Goal: Task Accomplishment & Management: Use online tool/utility

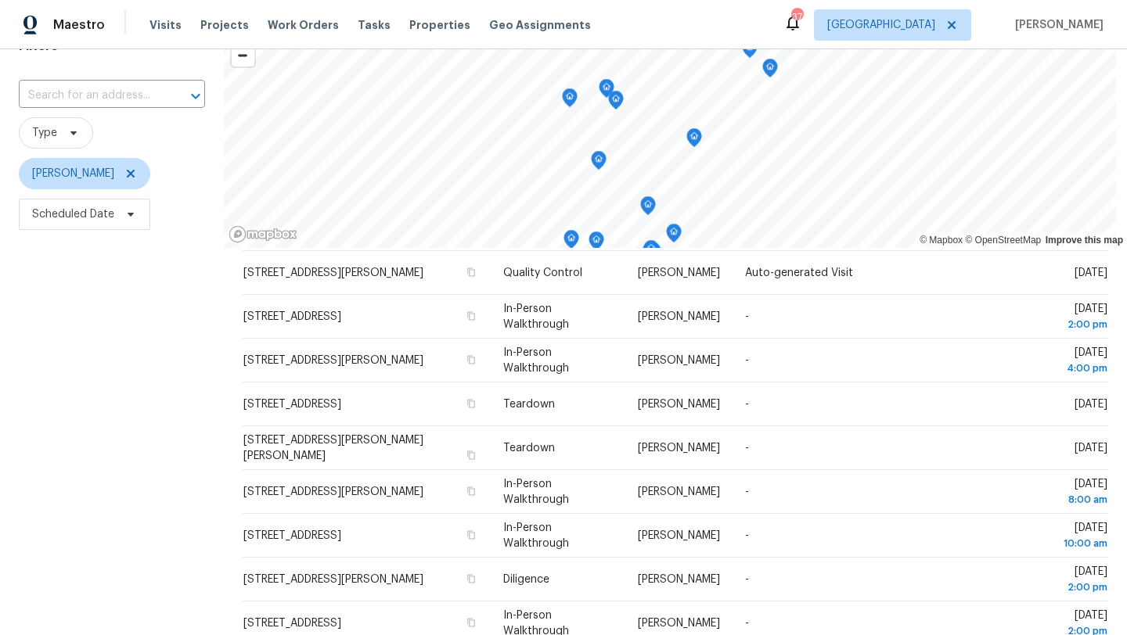
scroll to position [23, 0]
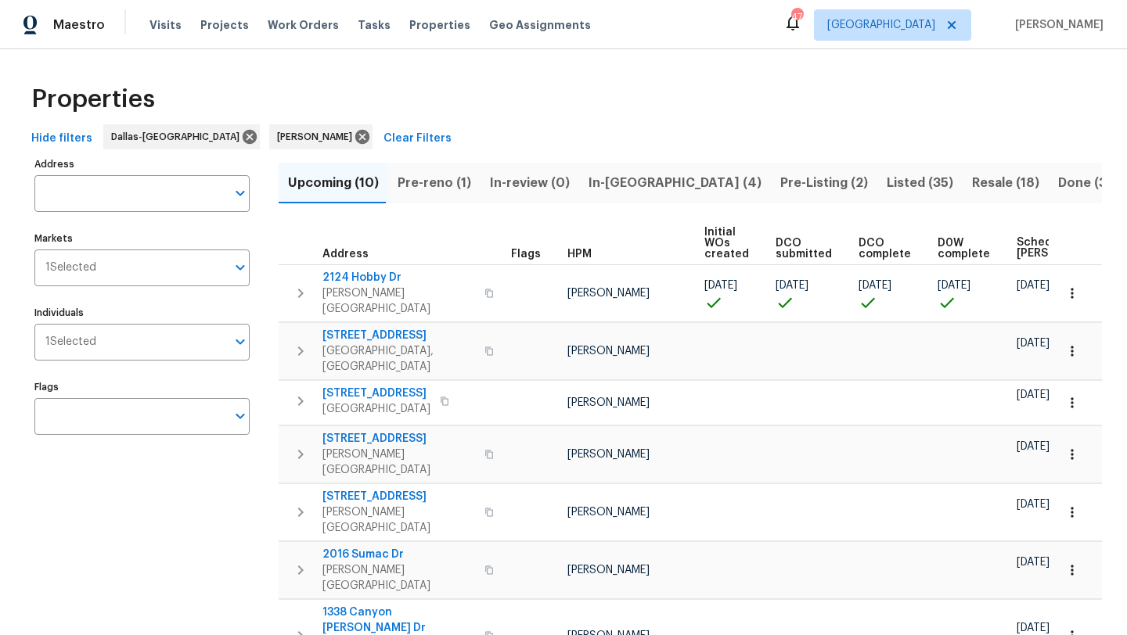
click at [413, 180] on span "Pre-reno (1)" at bounding box center [434, 183] width 74 height 22
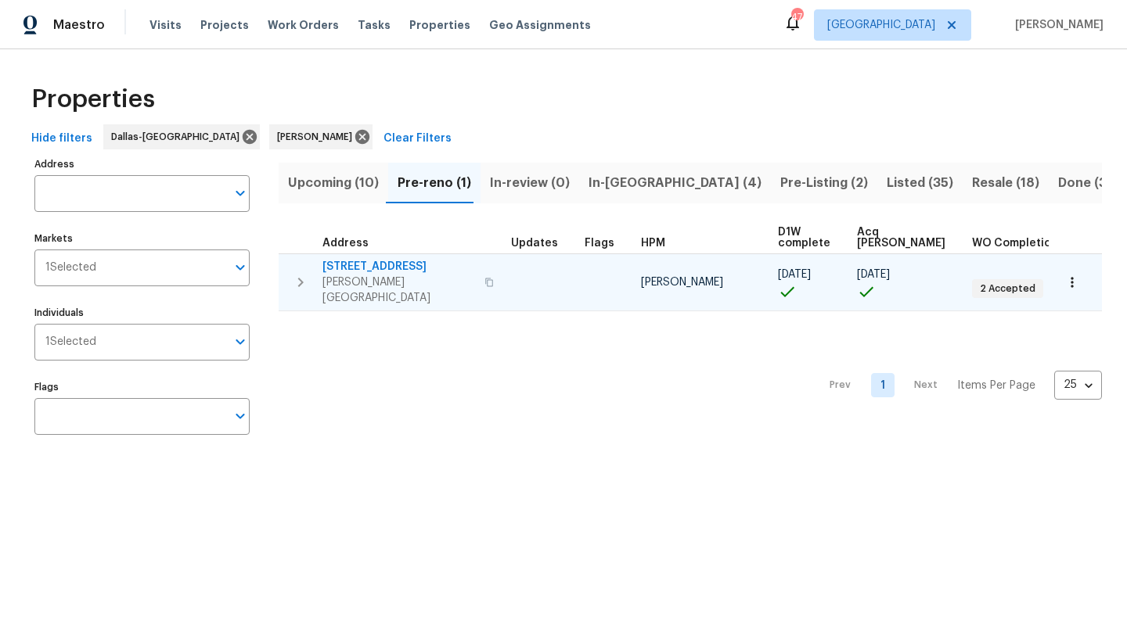
click at [400, 268] on span "2916 Montrose Trl" at bounding box center [398, 267] width 153 height 16
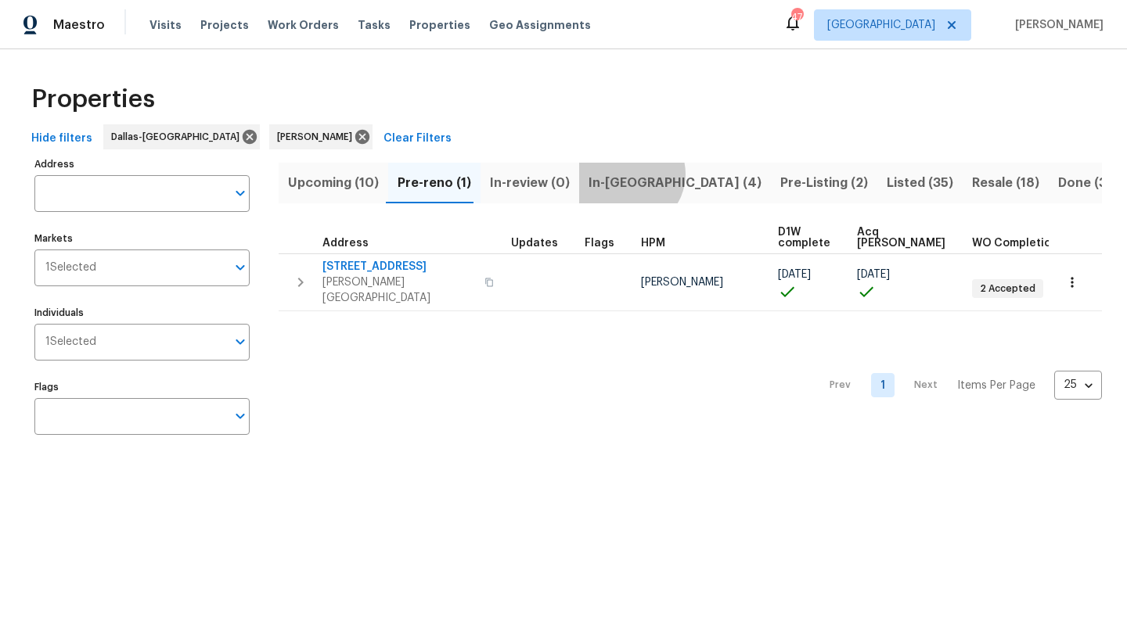
click at [618, 174] on span "In-reno (4)" at bounding box center [674, 183] width 173 height 22
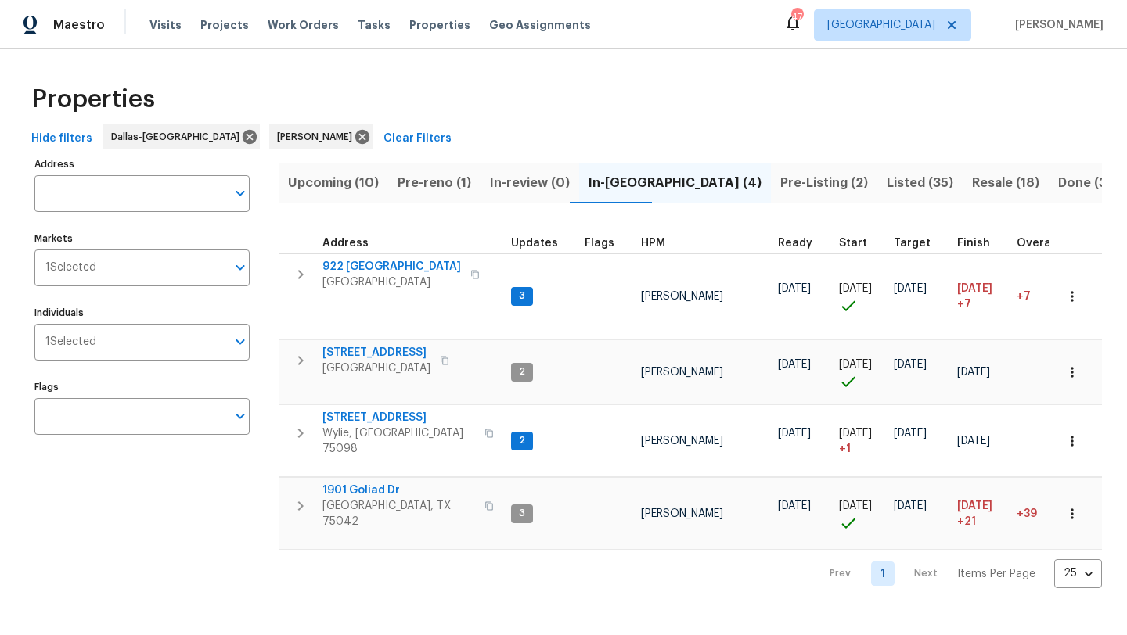
click at [306, 181] on span "Upcoming (10)" at bounding box center [333, 183] width 91 height 22
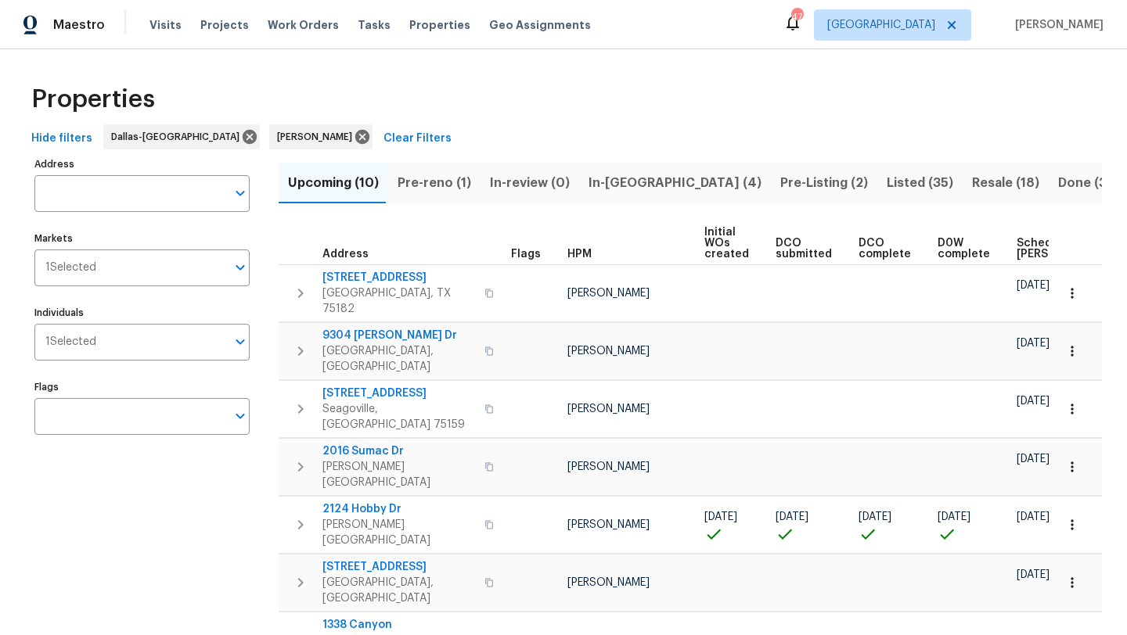
click at [1021, 246] on span "Scheduled COE" at bounding box center [1060, 249] width 88 height 22
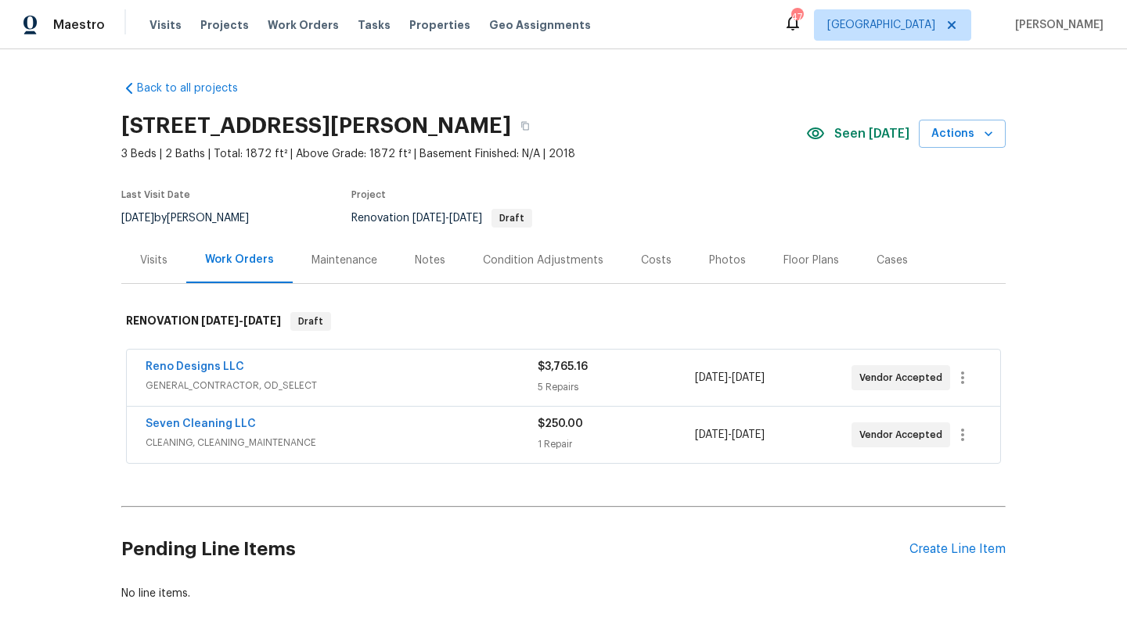
click at [431, 381] on span "GENERAL_CONTRACTOR, OD_SELECT" at bounding box center [342, 386] width 392 height 16
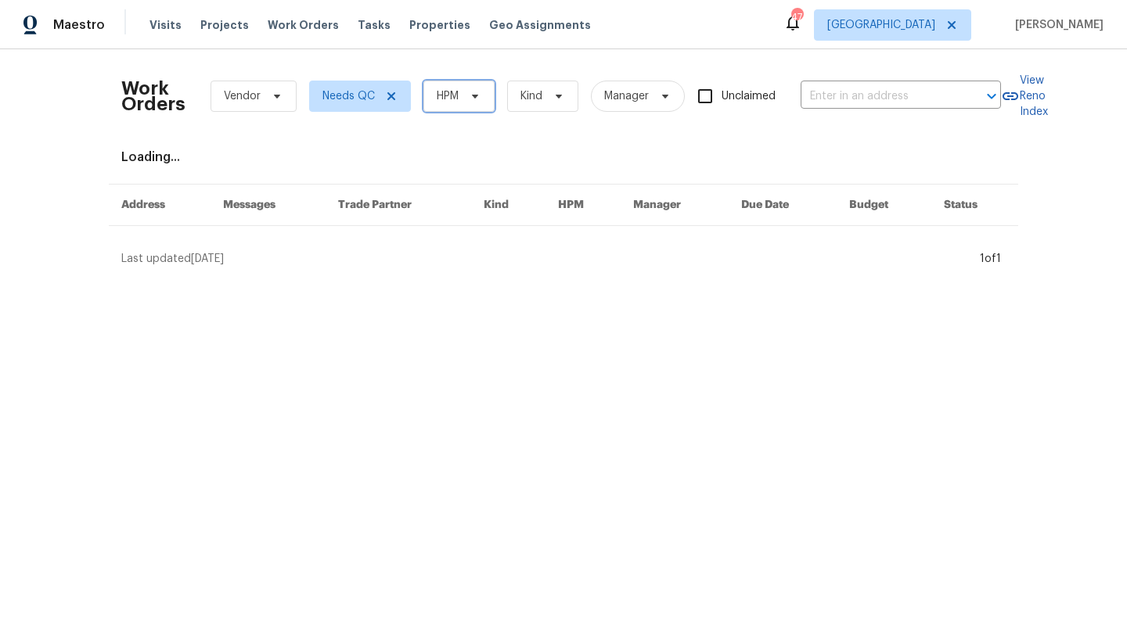
click at [481, 99] on icon at bounding box center [475, 96] width 13 height 13
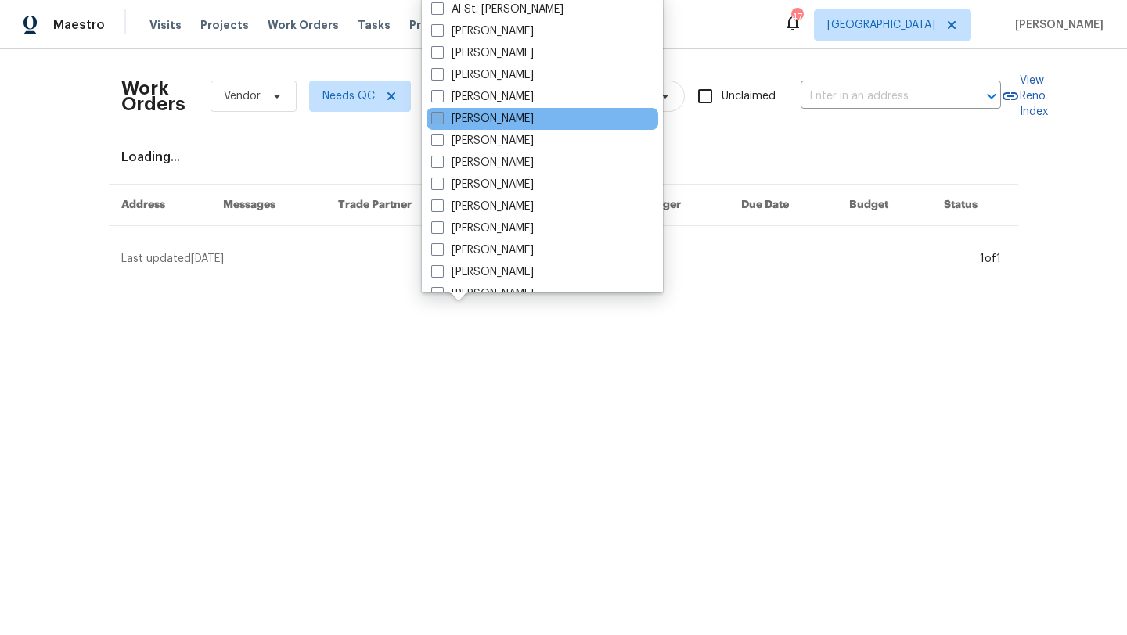
click at [487, 113] on label "[PERSON_NAME]" at bounding box center [482, 119] width 103 height 16
click at [441, 113] on input "[PERSON_NAME]" at bounding box center [436, 116] width 10 height 10
checkbox input "true"
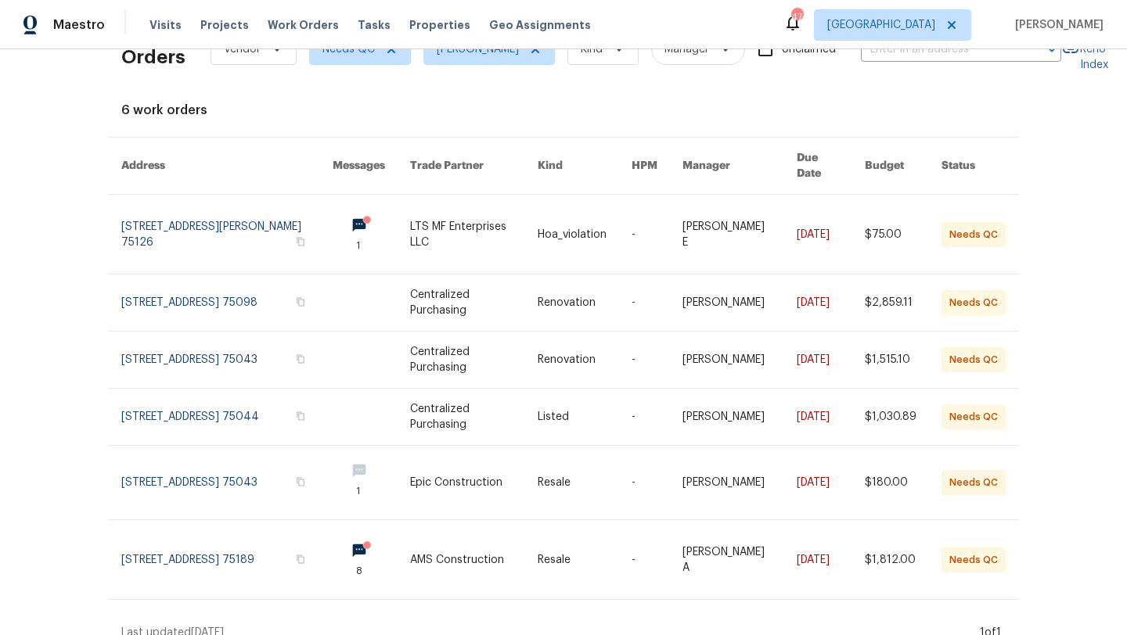
scroll to position [48, 0]
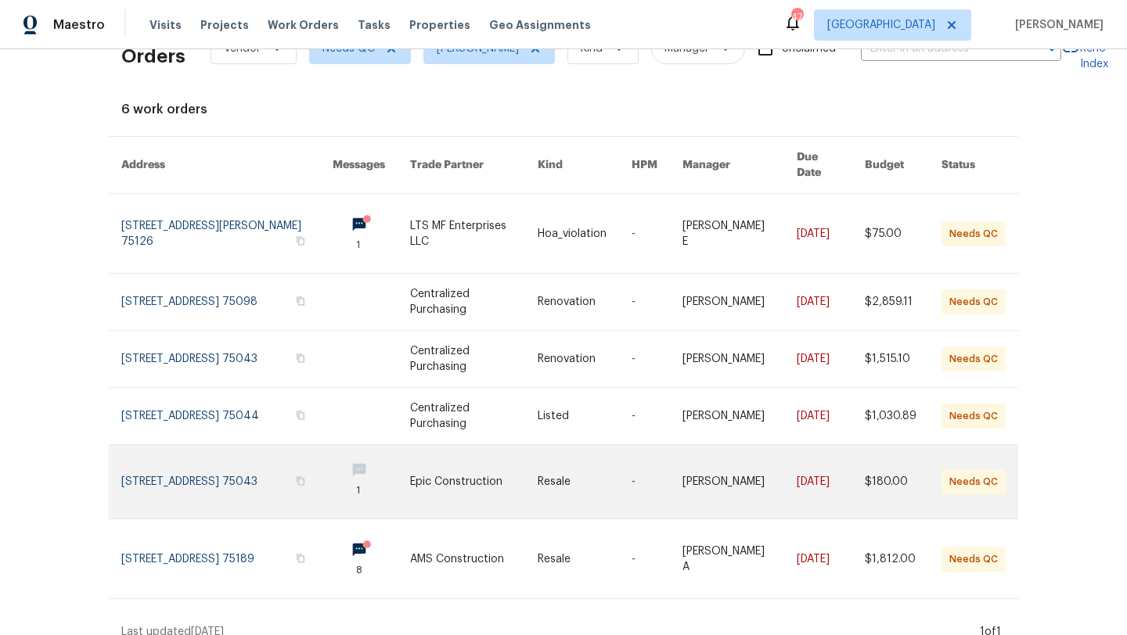
click at [189, 464] on link at bounding box center [226, 482] width 211 height 74
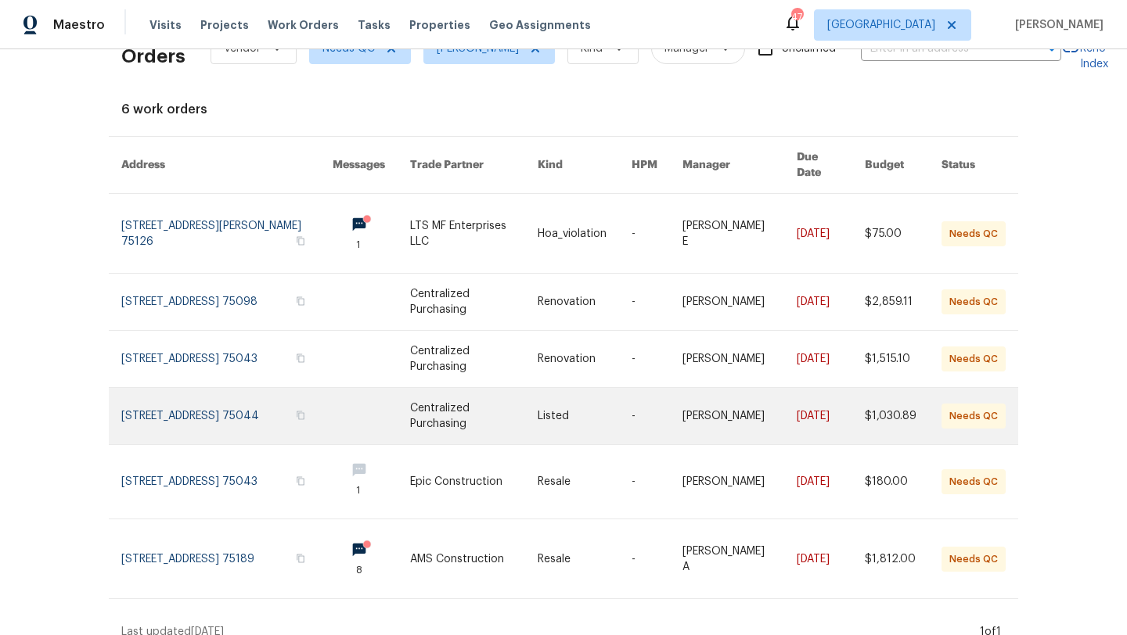
scroll to position [0, 0]
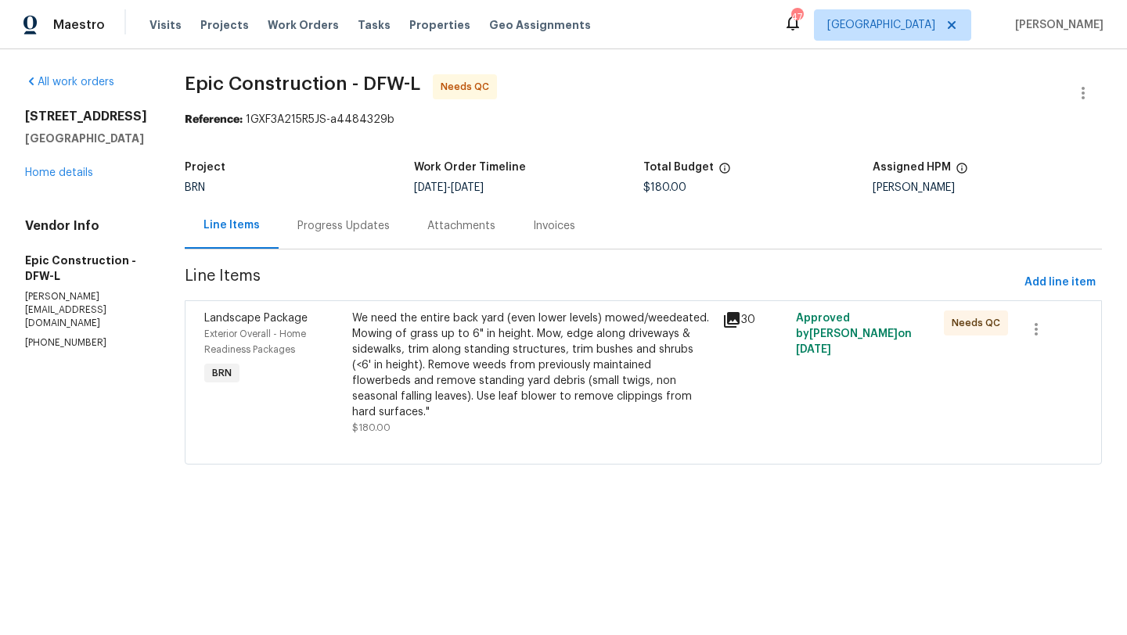
click at [448, 350] on div "We need the entire back yard (even lower levels) mowed/weedeated. Mowing of gra…" at bounding box center [532, 366] width 361 height 110
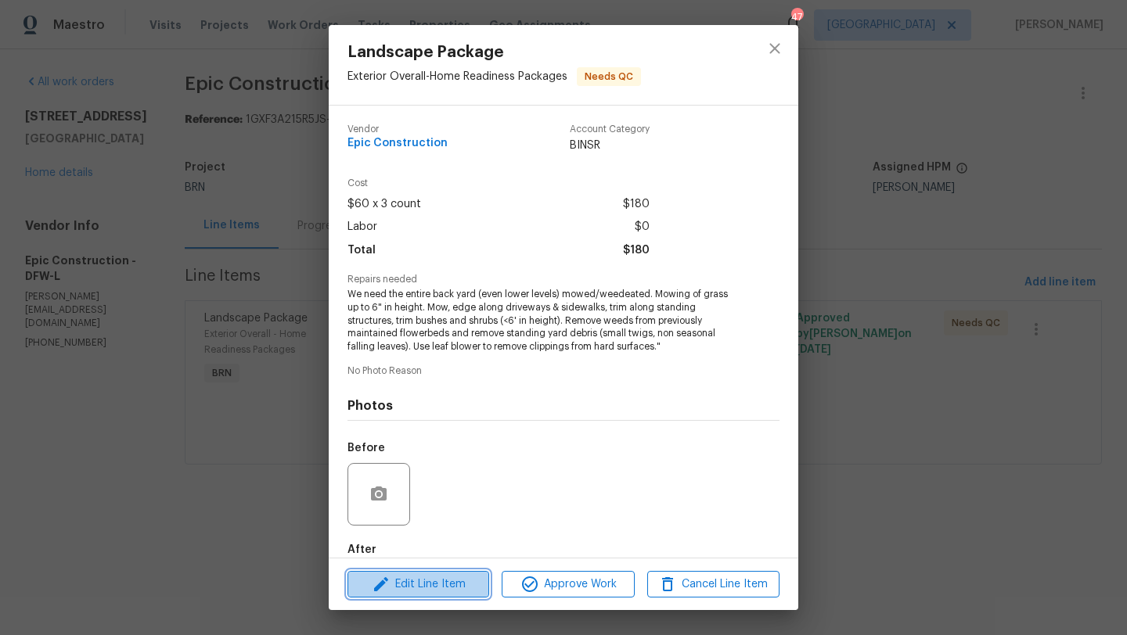
click at [450, 581] on span "Edit Line Item" at bounding box center [418, 585] width 132 height 20
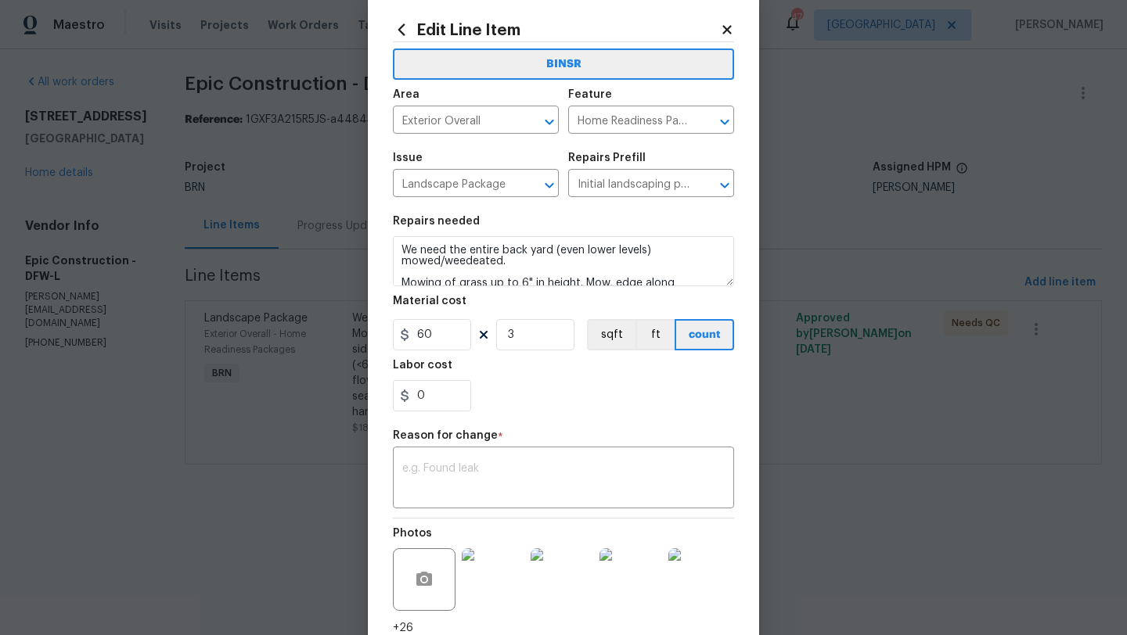
scroll to position [28, 0]
click at [726, 31] on icon at bounding box center [726, 28] width 9 height 9
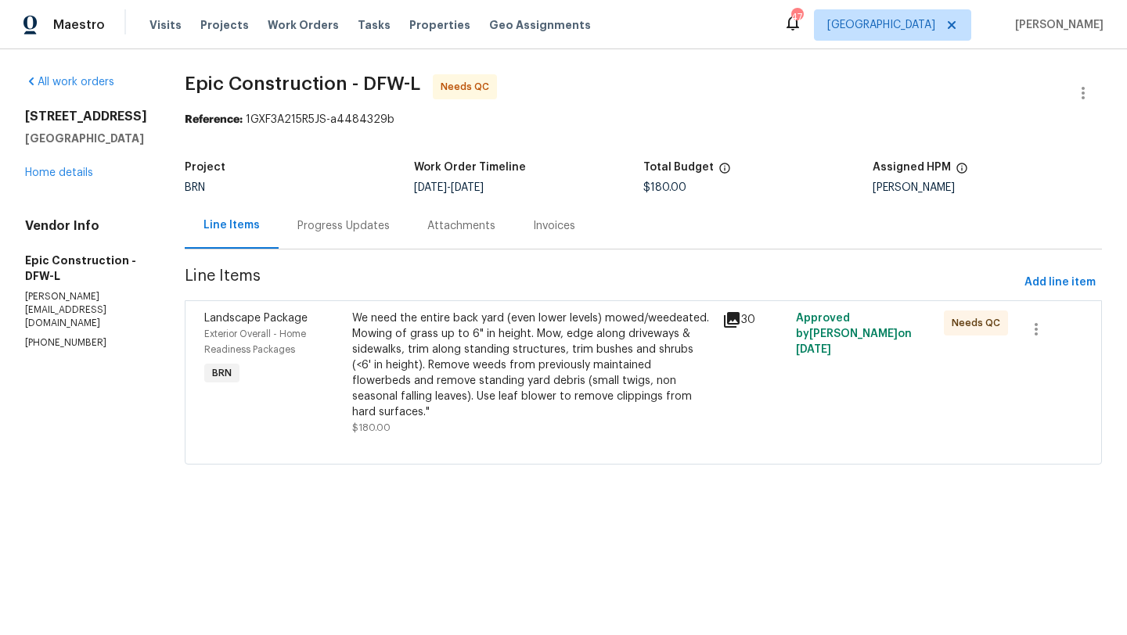
scroll to position [0, 0]
click at [341, 226] on div "Progress Updates" at bounding box center [343, 226] width 92 height 16
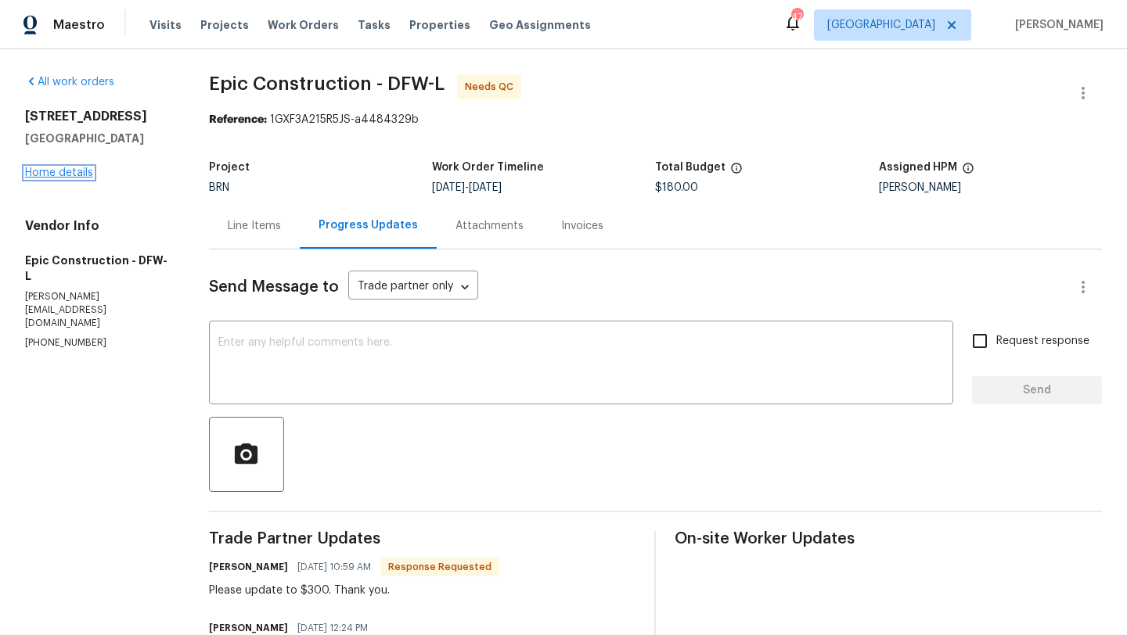
click at [77, 168] on link "Home details" at bounding box center [59, 172] width 68 height 11
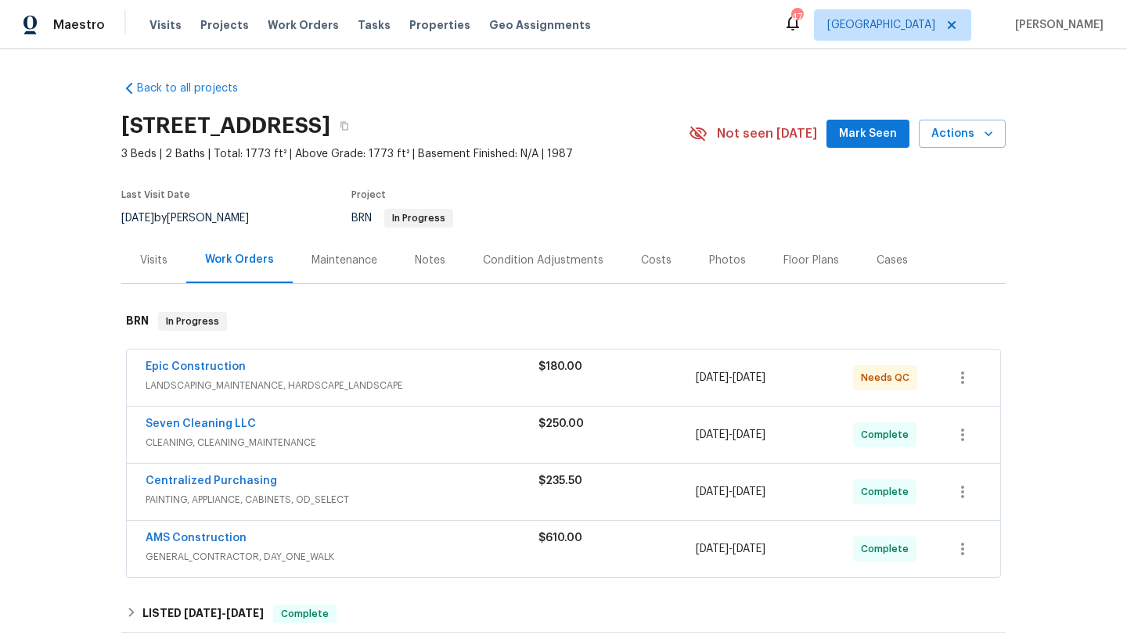
click at [370, 374] on div "Epic Construction" at bounding box center [342, 368] width 393 height 19
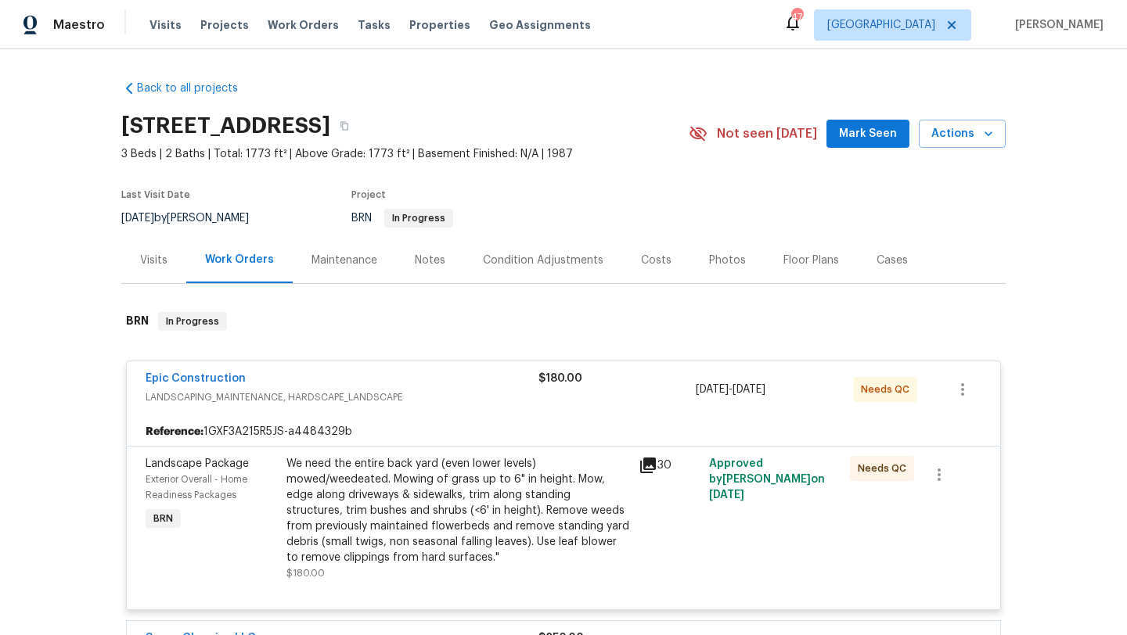
click at [393, 484] on div "We need the entire back yard (even lower levels) mowed/weedeated. Mowing of gra…" at bounding box center [457, 511] width 343 height 110
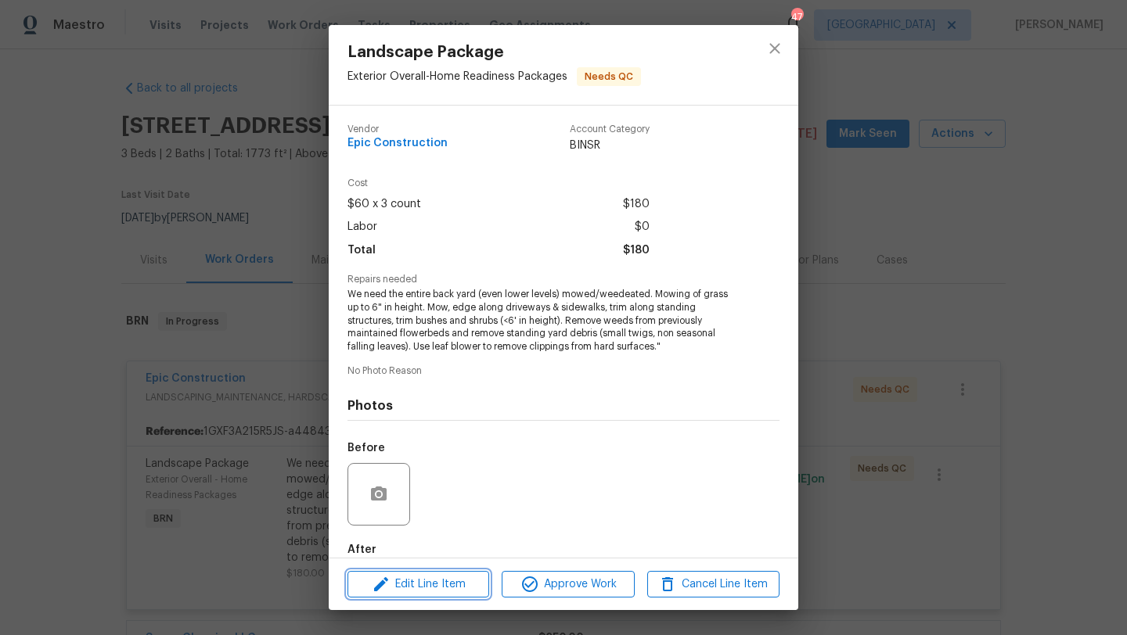
click at [441, 581] on span "Edit Line Item" at bounding box center [418, 585] width 132 height 20
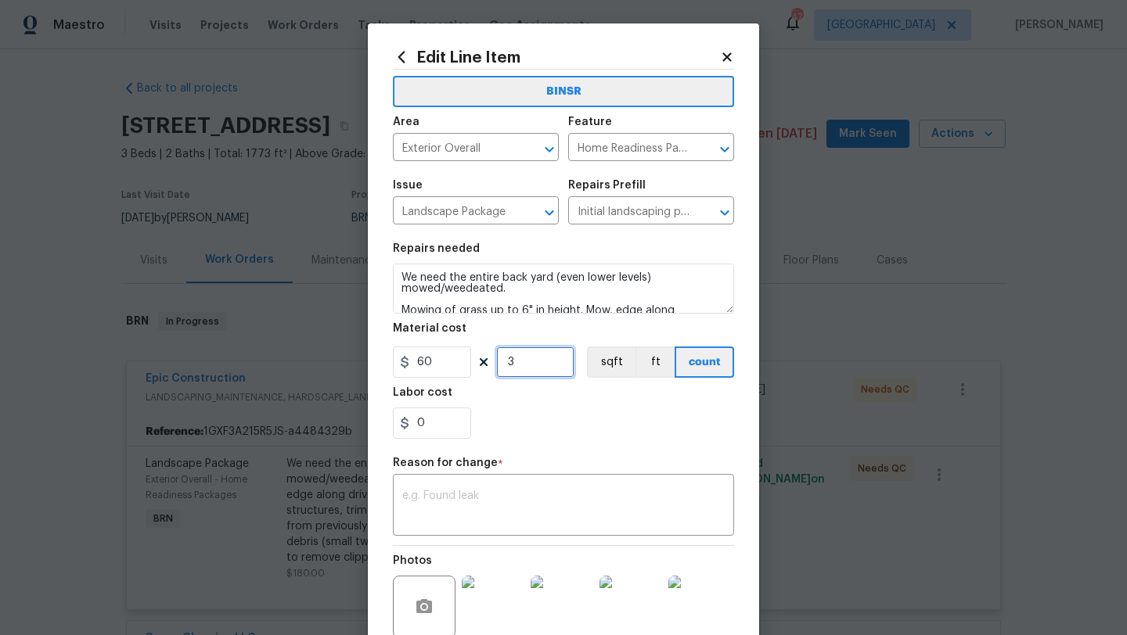
drag, startPoint x: 525, startPoint y: 367, endPoint x: 498, endPoint y: 367, distance: 26.6
click at [498, 367] on input "3" at bounding box center [535, 362] width 78 height 31
type input "5"
click at [552, 401] on div "Labor cost" at bounding box center [563, 397] width 341 height 20
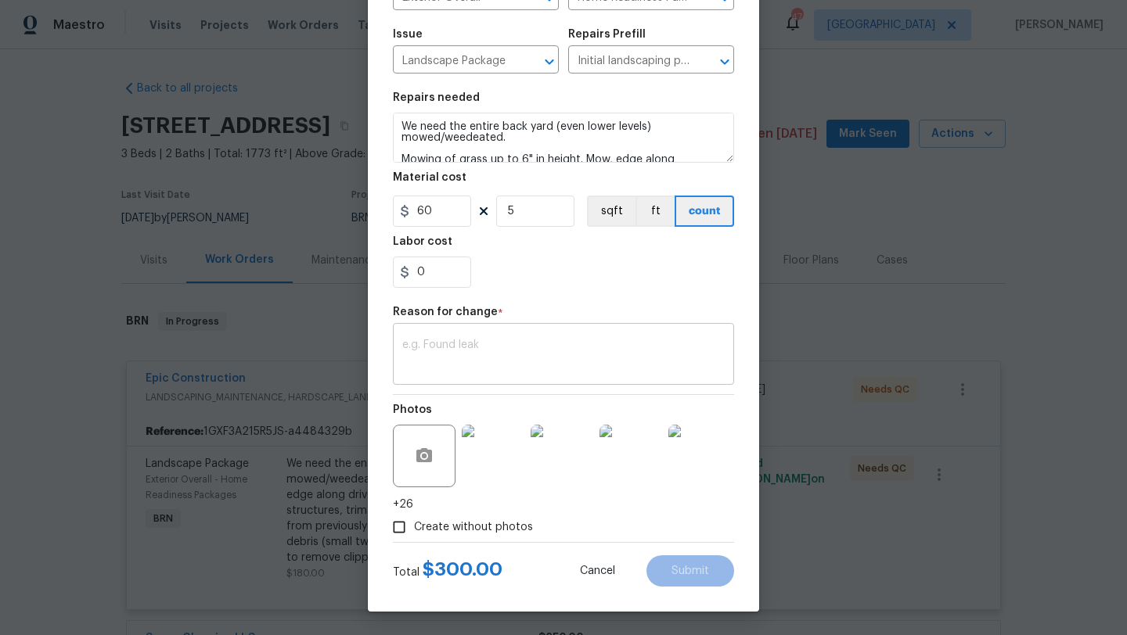
click at [565, 345] on textarea at bounding box center [563, 356] width 322 height 33
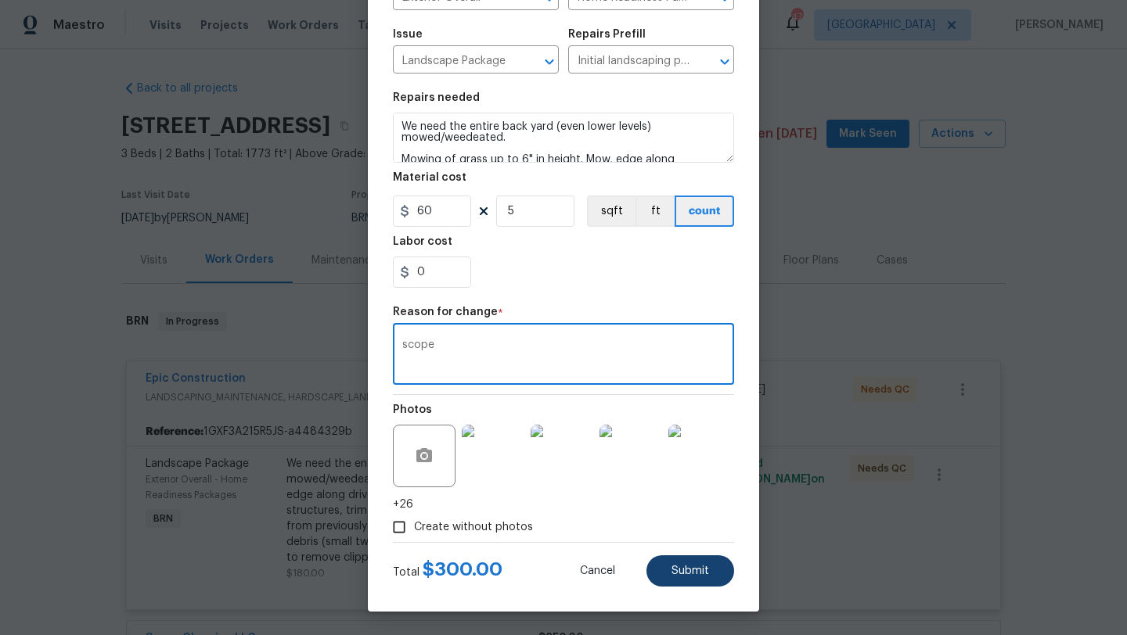
type textarea "scope"
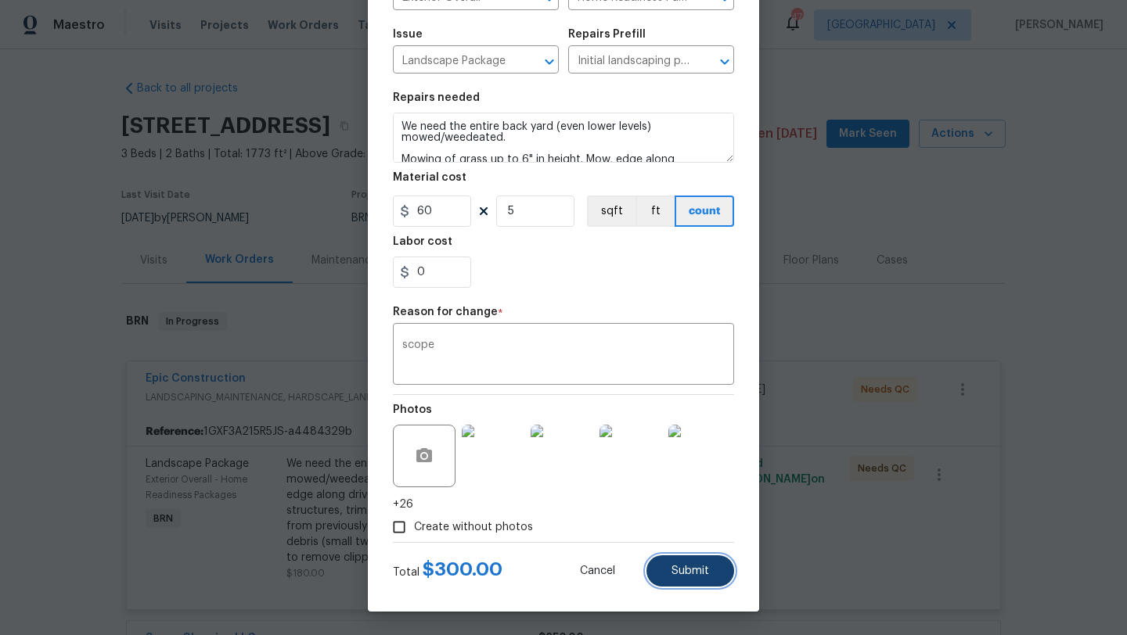
click at [701, 561] on button "Submit" at bounding box center [690, 571] width 88 height 31
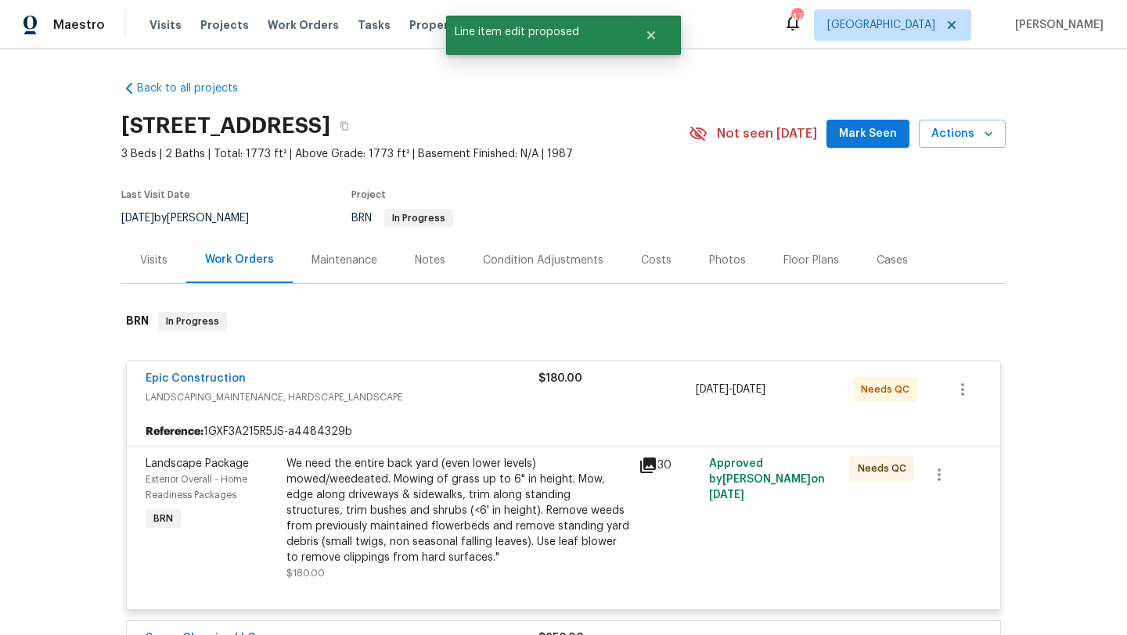
scroll to position [0, 0]
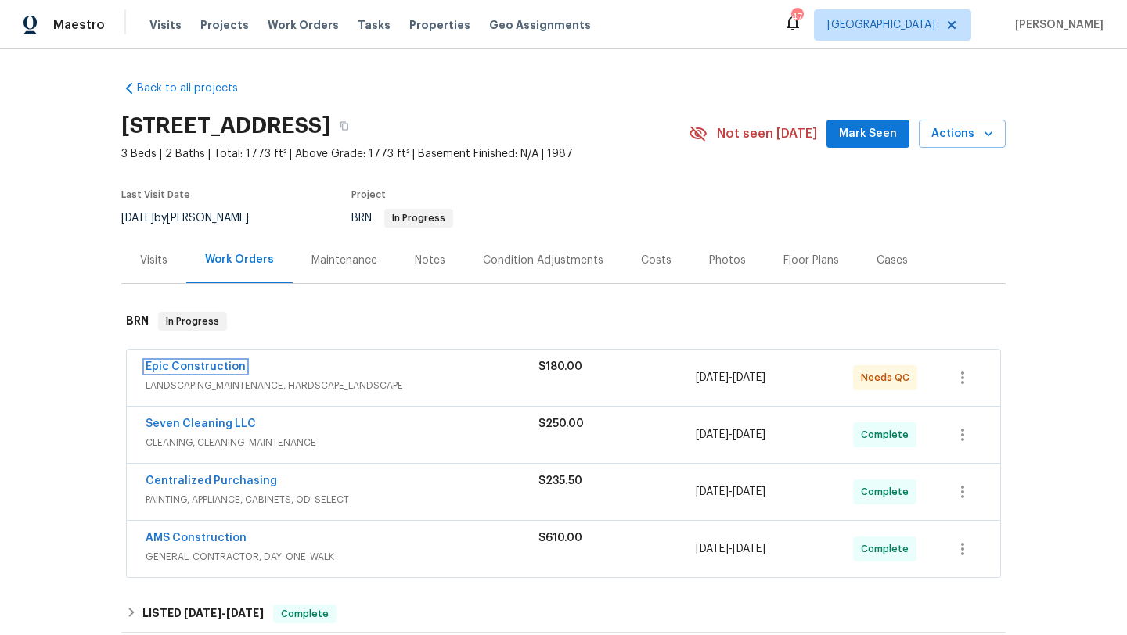
click at [232, 369] on link "Epic Construction" at bounding box center [196, 366] width 100 height 11
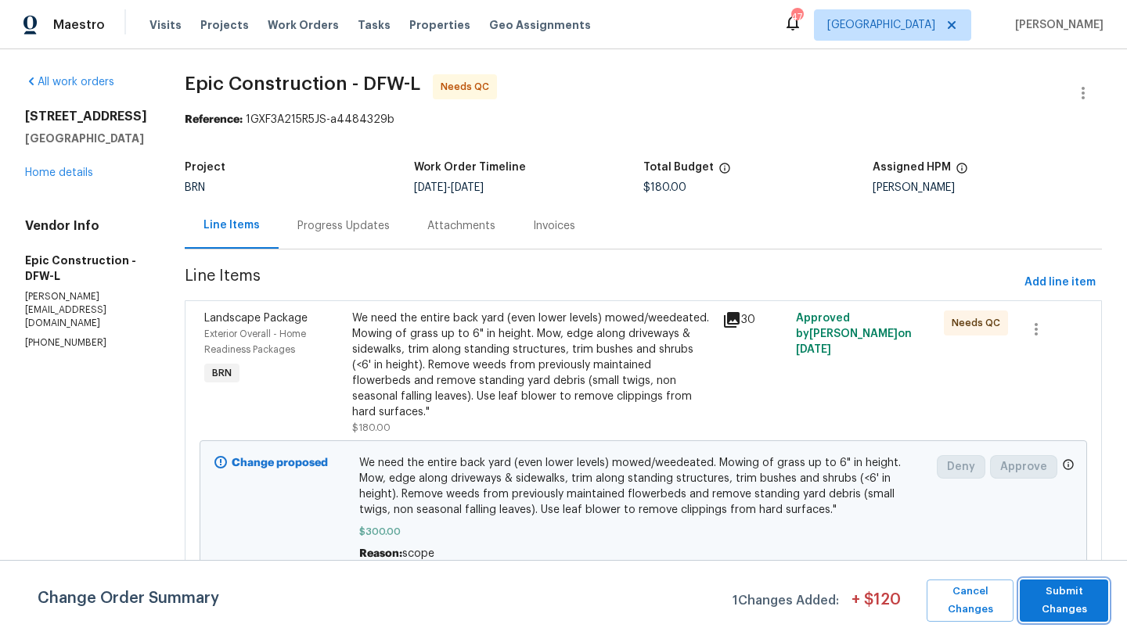
click at [1096, 594] on span "Submit Changes" at bounding box center [1063, 601] width 73 height 36
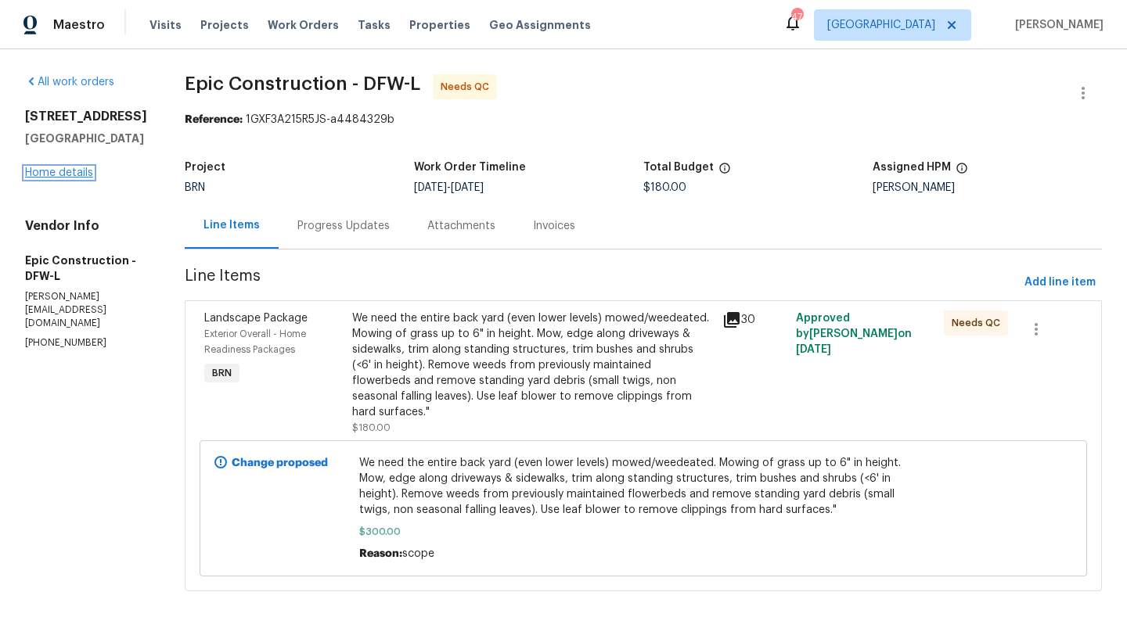
click at [82, 178] on link "Home details" at bounding box center [59, 172] width 68 height 11
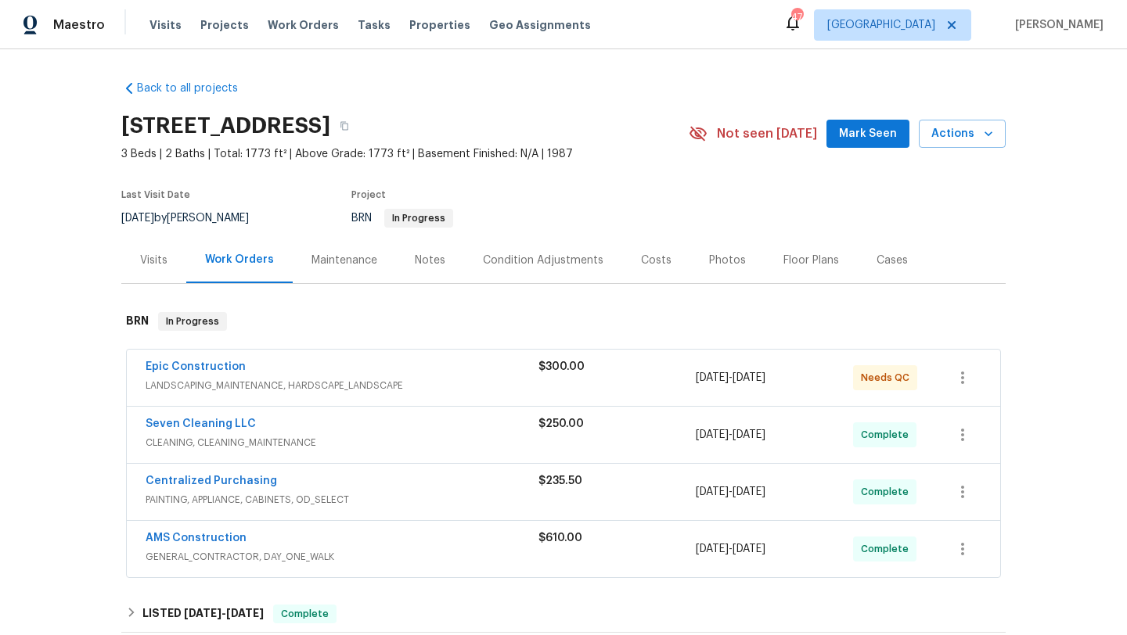
click at [369, 379] on span "LANDSCAPING_MAINTENANCE, HARDSCAPE_LANDSCAPE" at bounding box center [342, 386] width 393 height 16
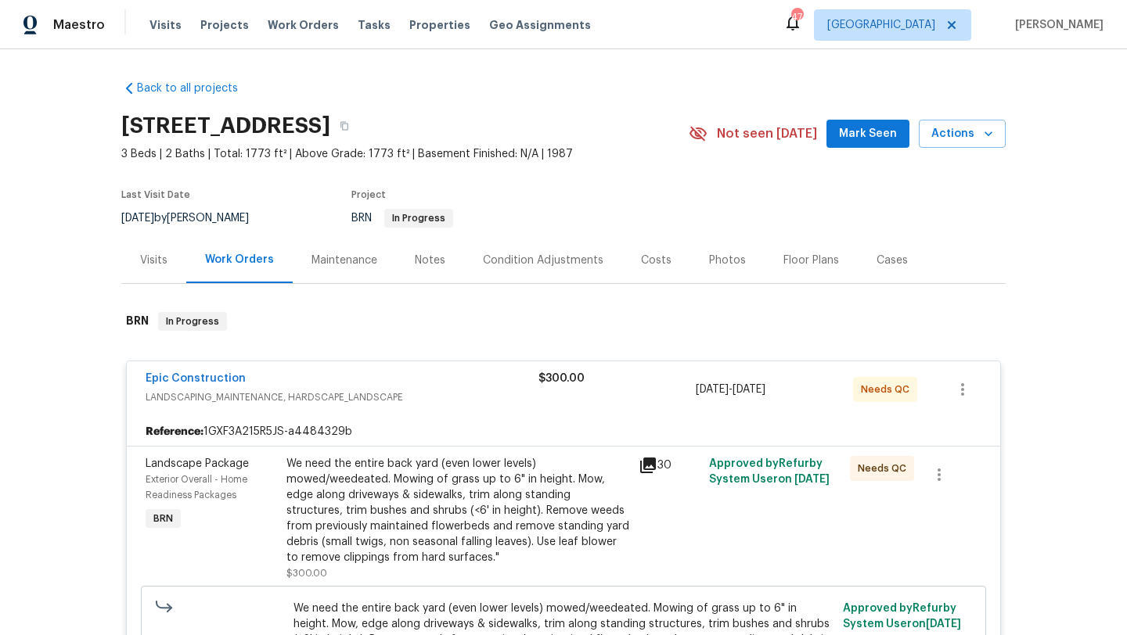
click at [447, 505] on div "We need the entire back yard (even lower levels) mowed/weedeated. Mowing of gra…" at bounding box center [457, 511] width 343 height 110
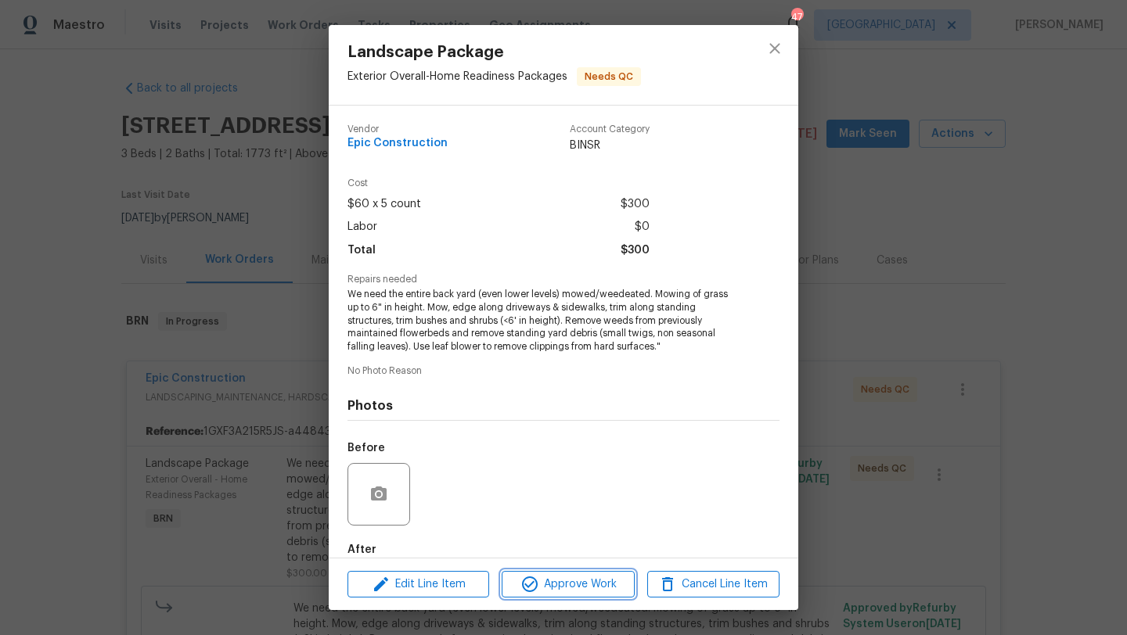
click at [552, 597] on button "Approve Work" at bounding box center [568, 584] width 132 height 27
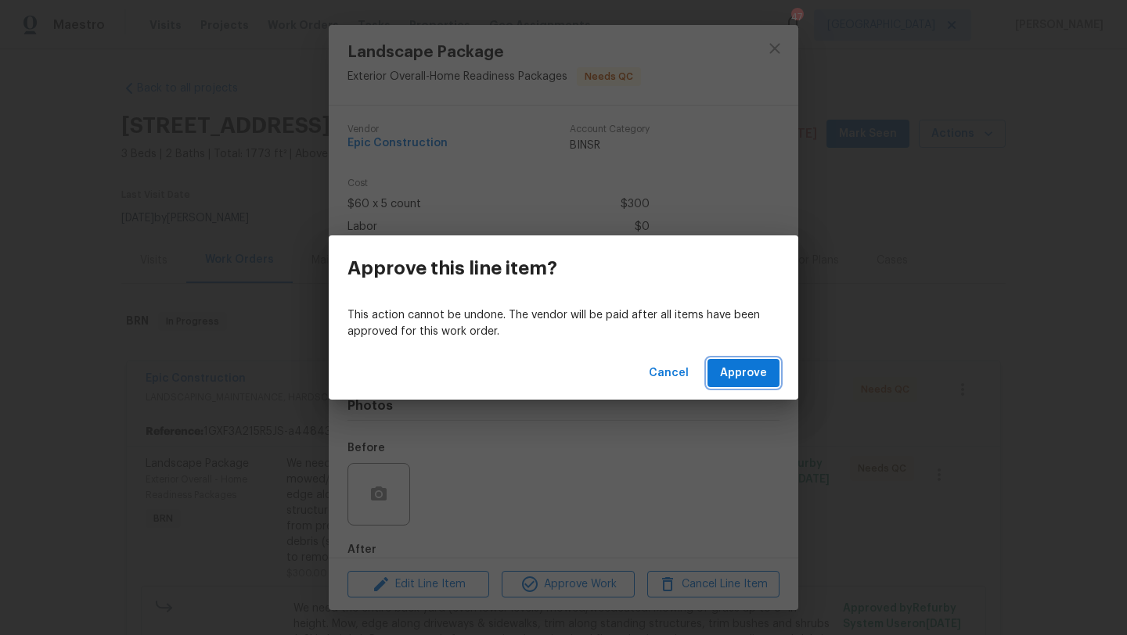
click at [747, 380] on span "Approve" at bounding box center [743, 374] width 47 height 20
